Goal: Task Accomplishment & Management: Manage account settings

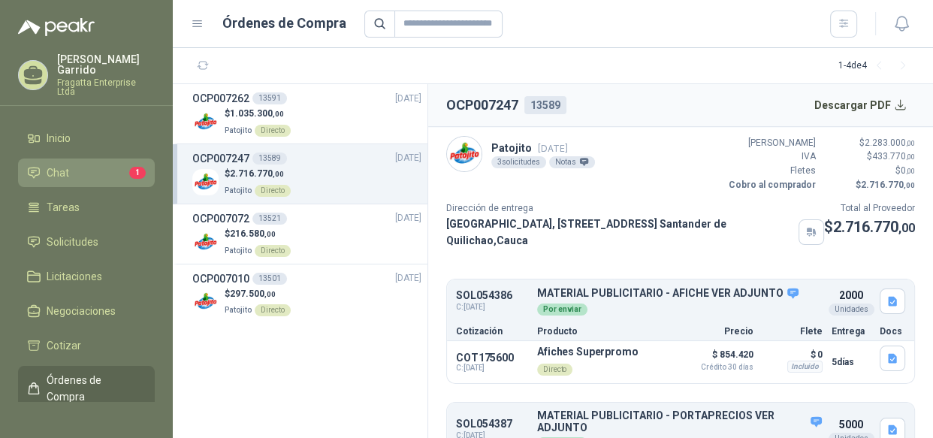
click at [85, 164] on li "Chat 1" at bounding box center [86, 172] width 119 height 17
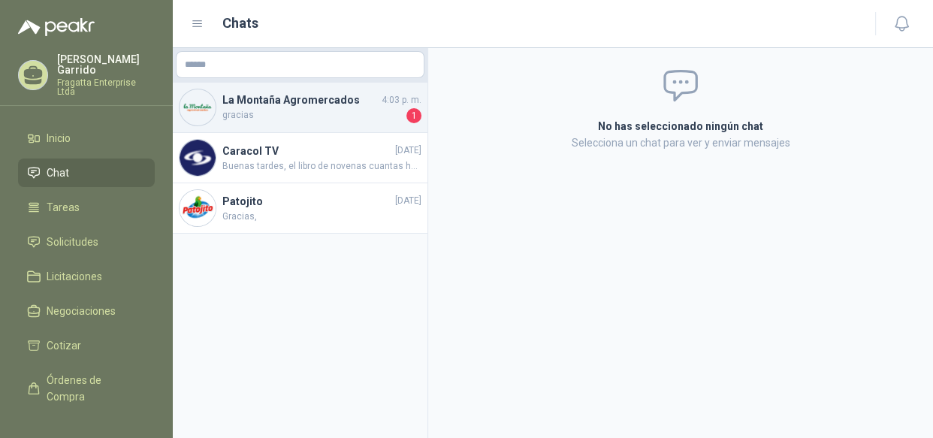
click at [260, 112] on span "gracias" at bounding box center [312, 115] width 181 height 15
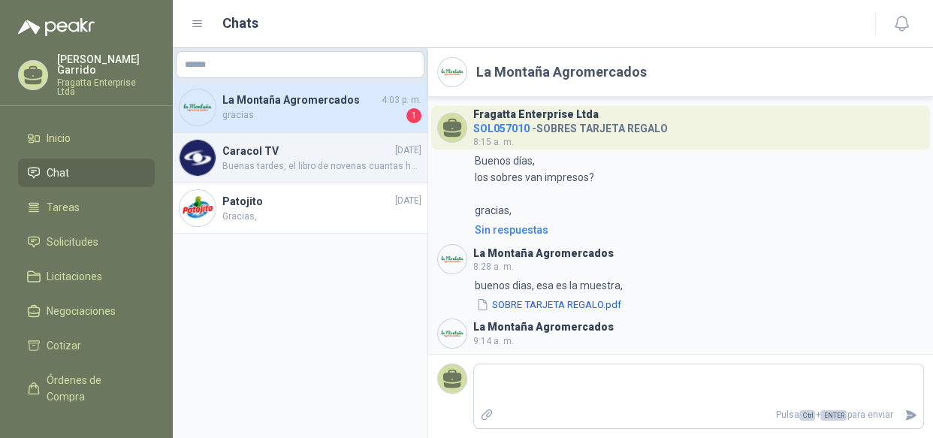
scroll to position [134, 0]
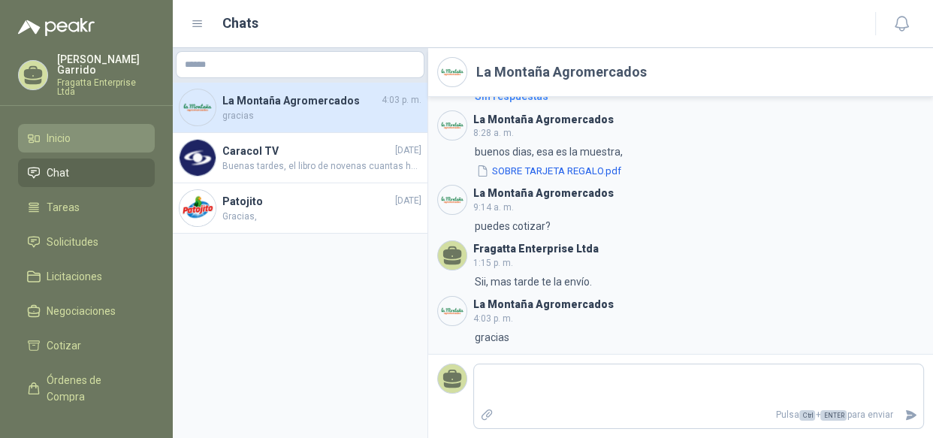
click at [66, 130] on span "Inicio" at bounding box center [59, 138] width 24 height 17
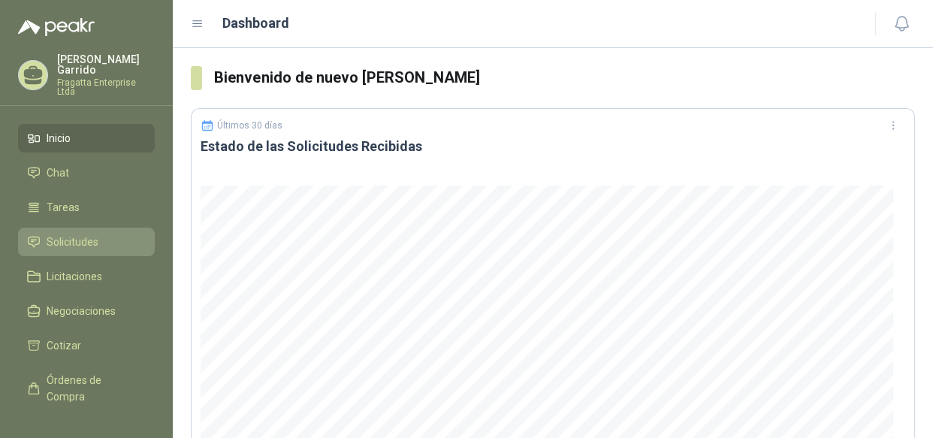
click at [75, 234] on span "Solicitudes" at bounding box center [73, 242] width 52 height 17
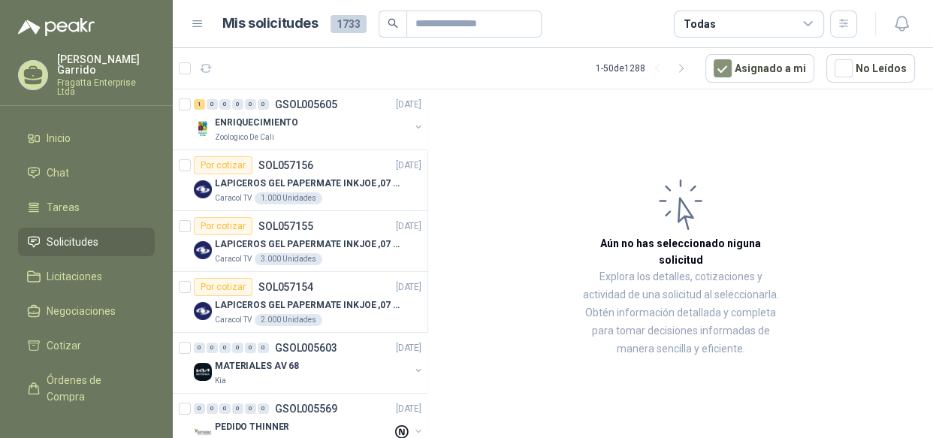
click at [818, 19] on div "Todas" at bounding box center [749, 24] width 150 height 27
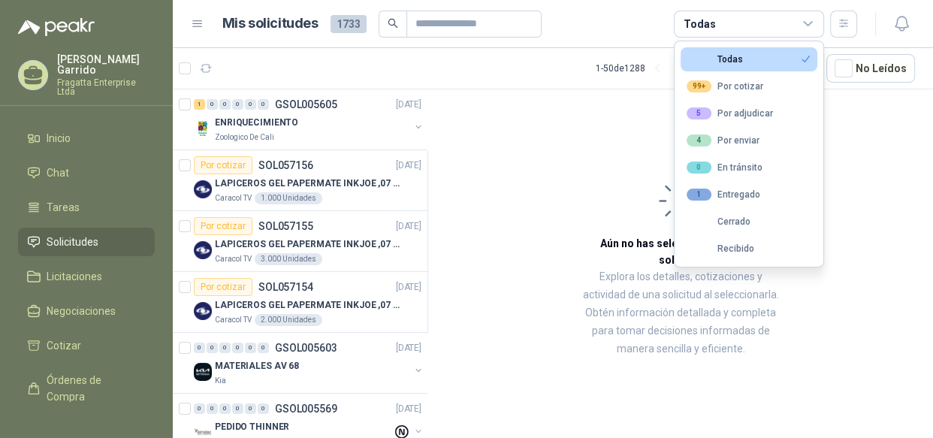
click at [818, 19] on div "Todas" at bounding box center [749, 24] width 150 height 27
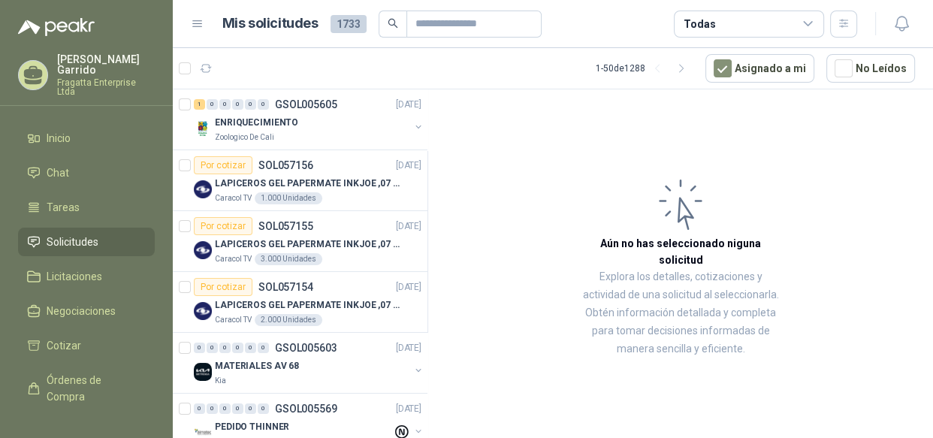
click at [818, 19] on div "Todas" at bounding box center [749, 24] width 150 height 27
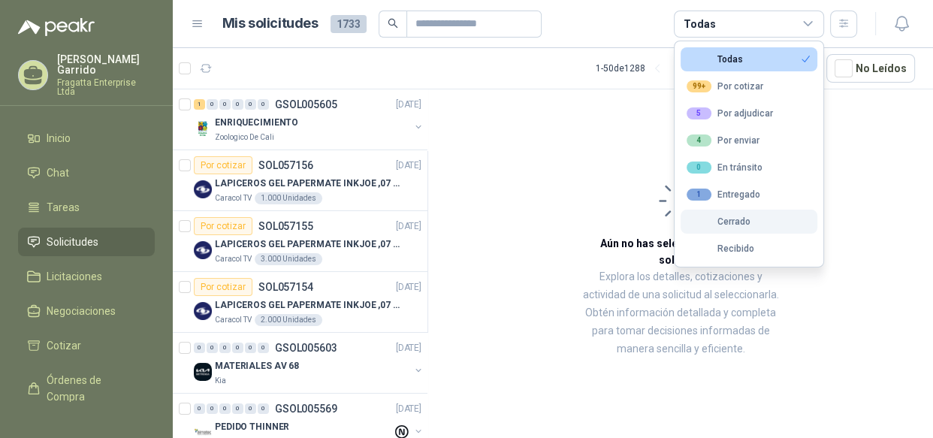
click at [737, 216] on div "Cerrado" at bounding box center [719, 221] width 64 height 11
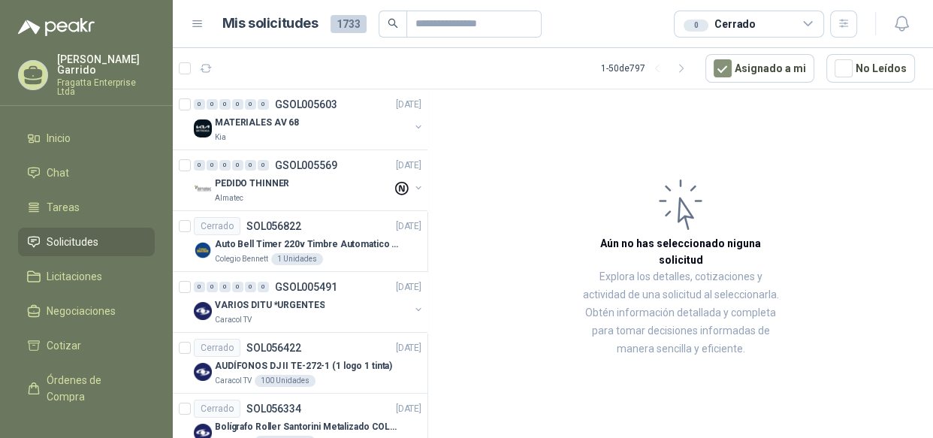
click at [63, 234] on span "Solicitudes" at bounding box center [73, 242] width 52 height 17
click at [756, 22] on div "0 Cerrado" at bounding box center [749, 24] width 150 height 27
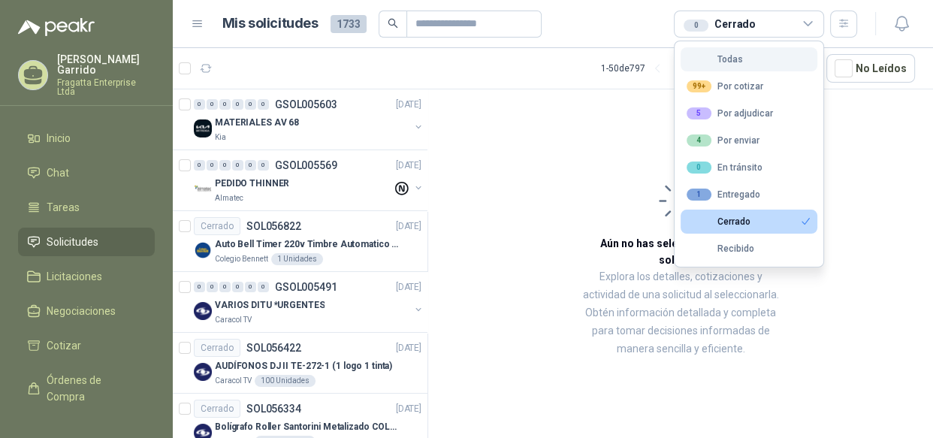
click at [730, 52] on button "Todas" at bounding box center [749, 59] width 137 height 24
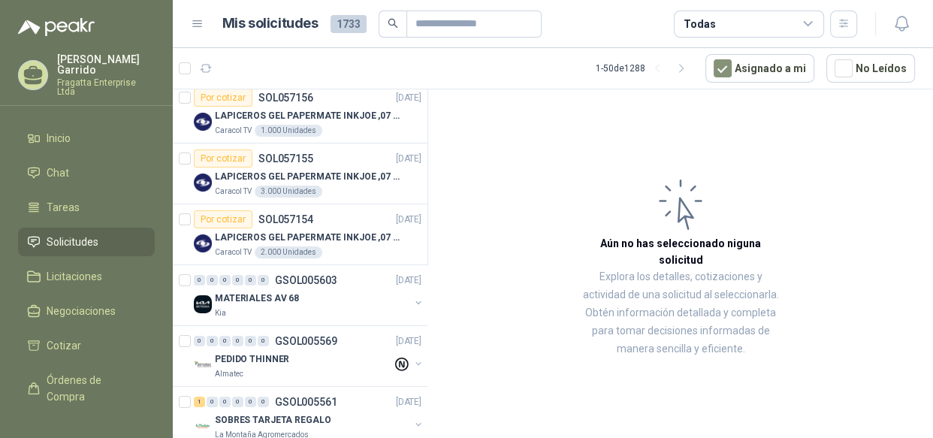
scroll to position [98, 0]
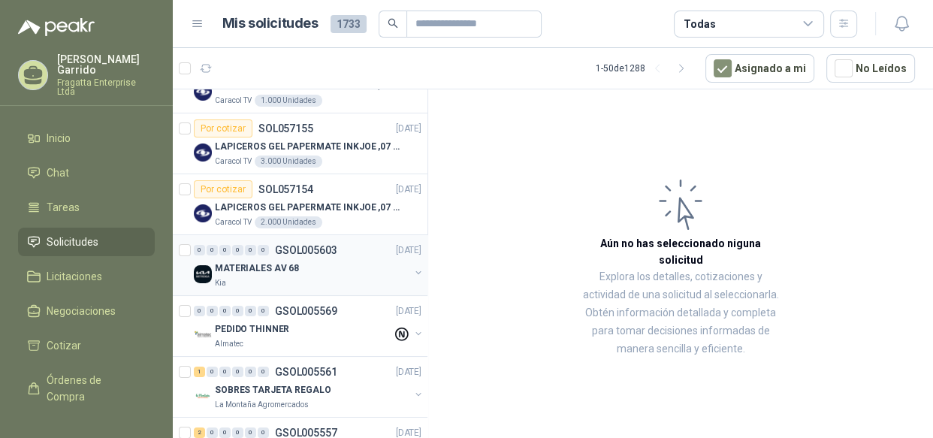
click at [244, 270] on p "MATERIALES AV 68" at bounding box center [257, 268] width 84 height 14
